Goal: Task Accomplishment & Management: Manage account settings

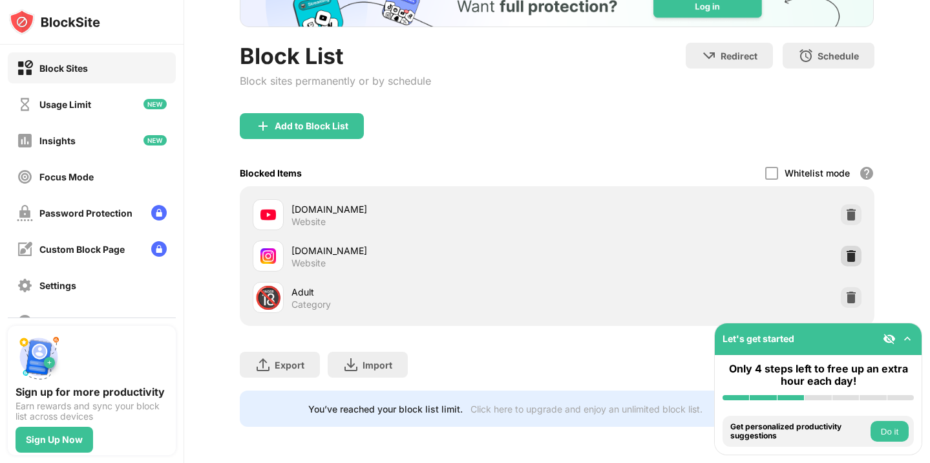
click at [847, 253] on img at bounding box center [850, 255] width 13 height 13
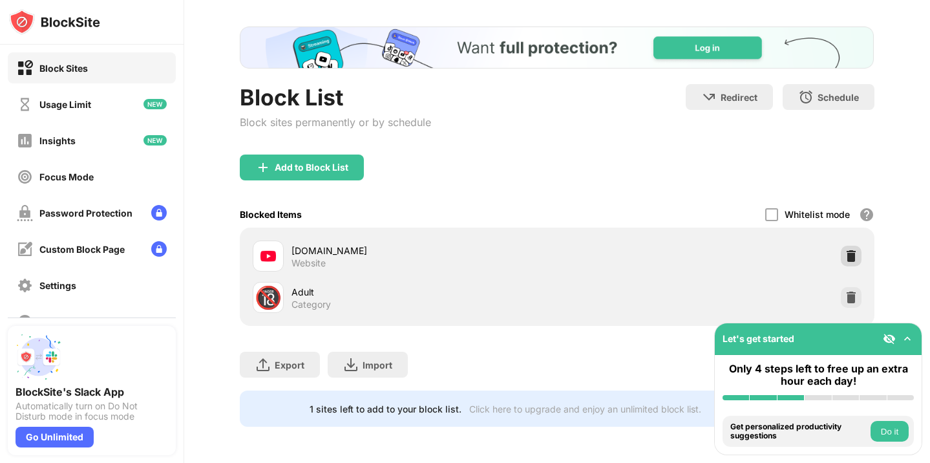
click at [841, 249] on div at bounding box center [850, 255] width 21 height 21
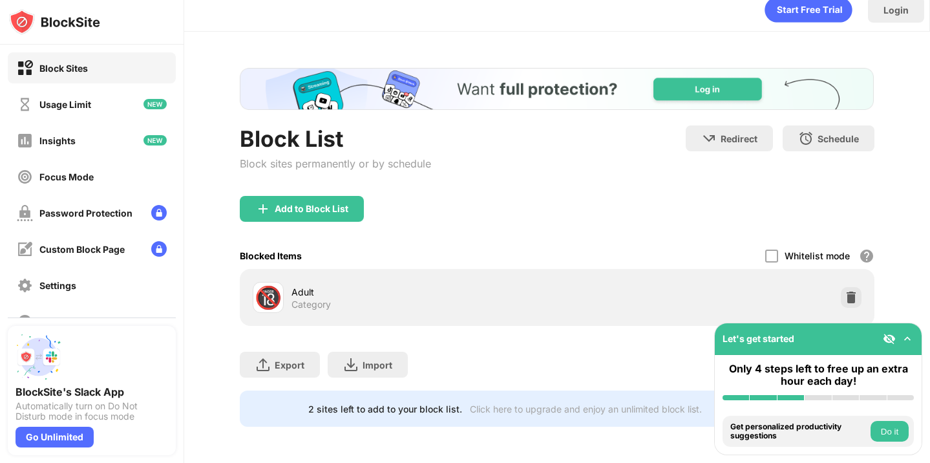
scroll to position [13, 0]
